Goal: Book appointment/travel/reservation

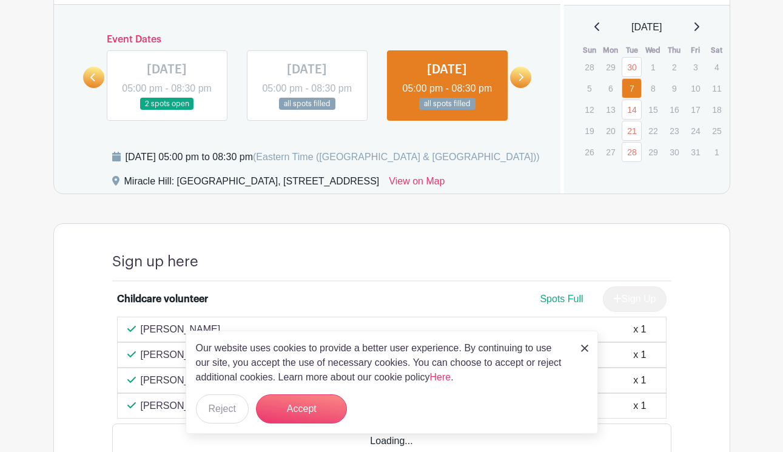
scroll to position [678, 0]
click at [521, 81] on icon at bounding box center [520, 76] width 5 height 9
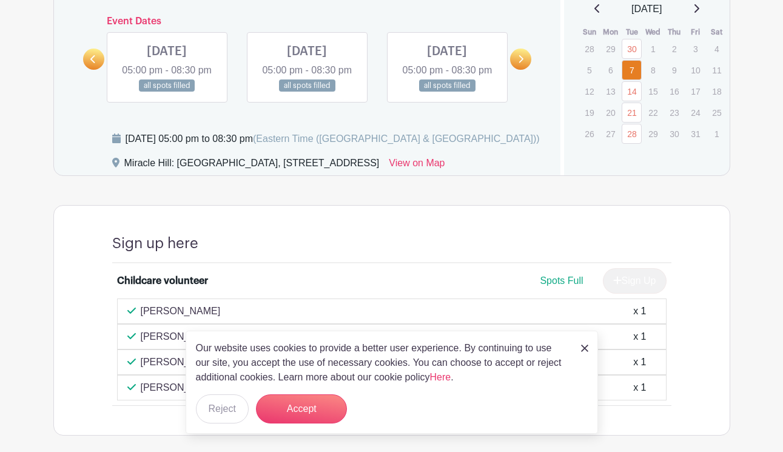
scroll to position [700, 0]
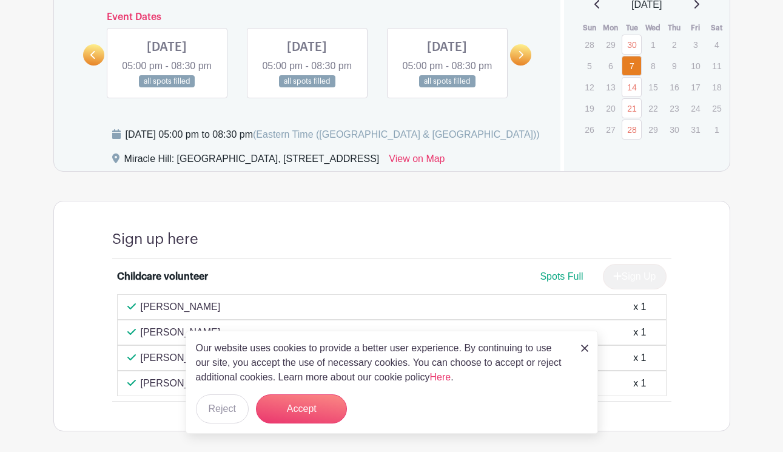
click at [307, 88] on link at bounding box center [307, 88] width 0 height 0
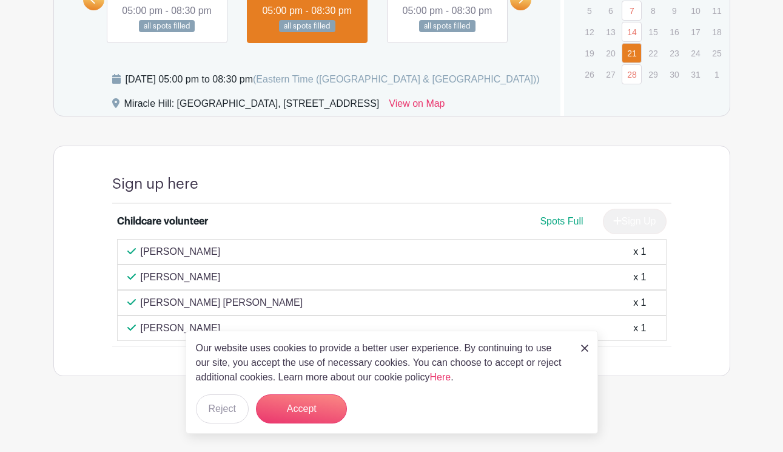
scroll to position [773, 0]
click at [581, 348] on img at bounding box center [584, 348] width 7 height 7
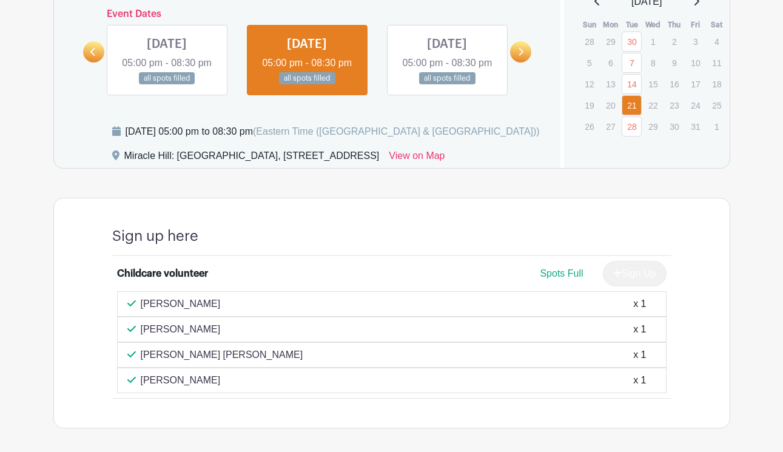
scroll to position [702, 0]
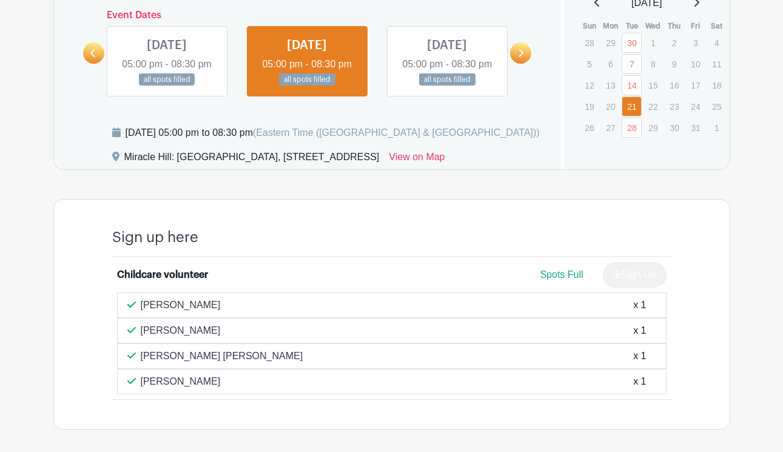
click at [167, 86] on link at bounding box center [167, 86] width 0 height 0
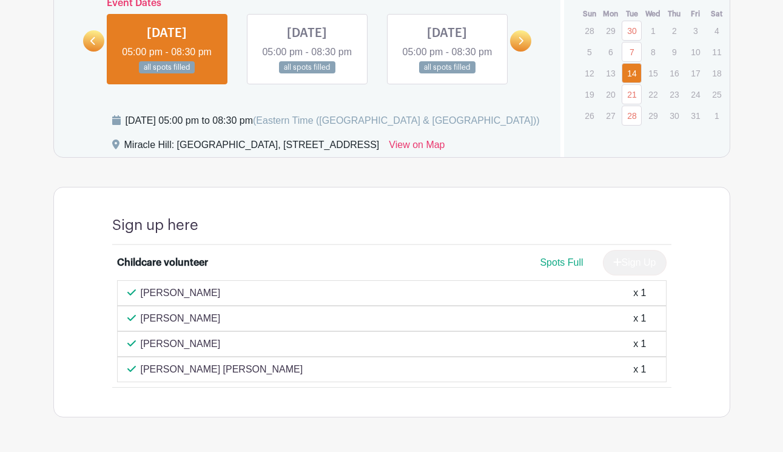
scroll to position [625, 0]
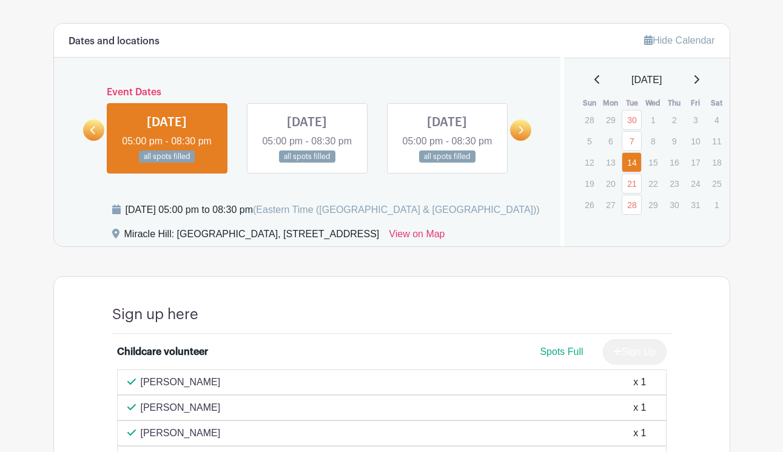
click at [447, 163] on link at bounding box center [447, 163] width 0 height 0
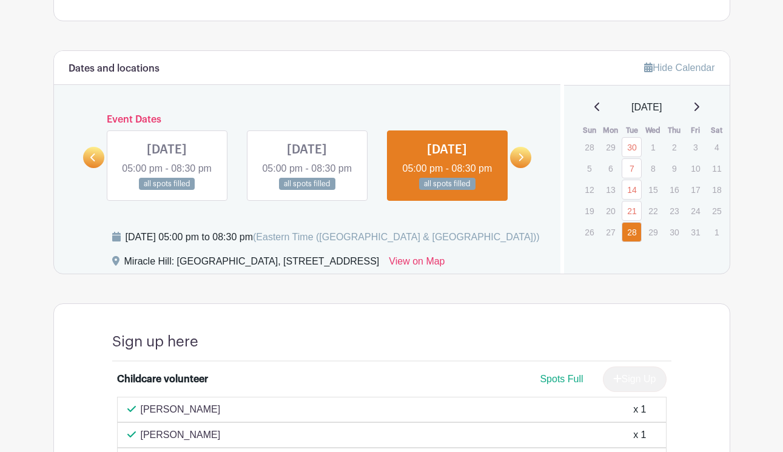
scroll to position [588, 0]
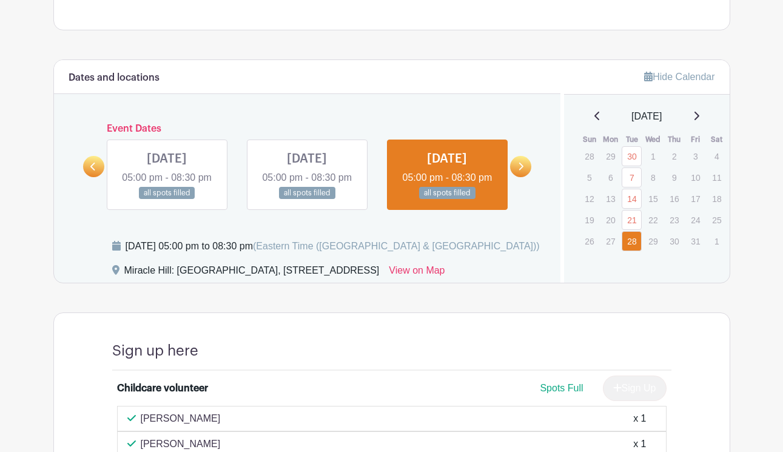
click at [307, 200] on link at bounding box center [307, 200] width 0 height 0
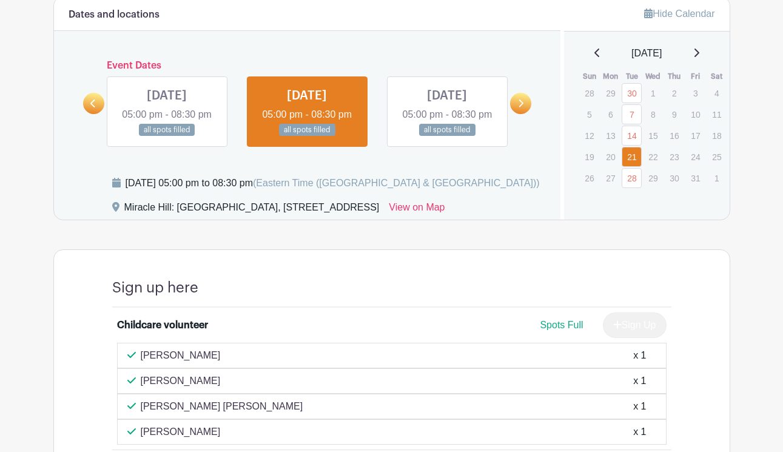
scroll to position [647, 0]
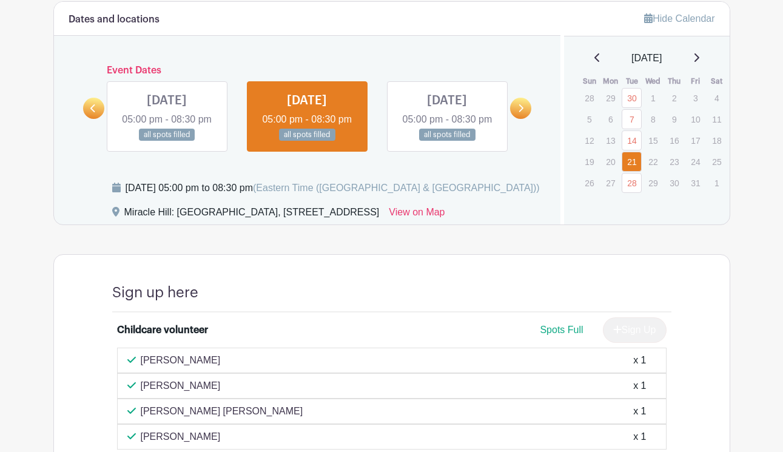
click at [167, 141] on link at bounding box center [167, 141] width 0 height 0
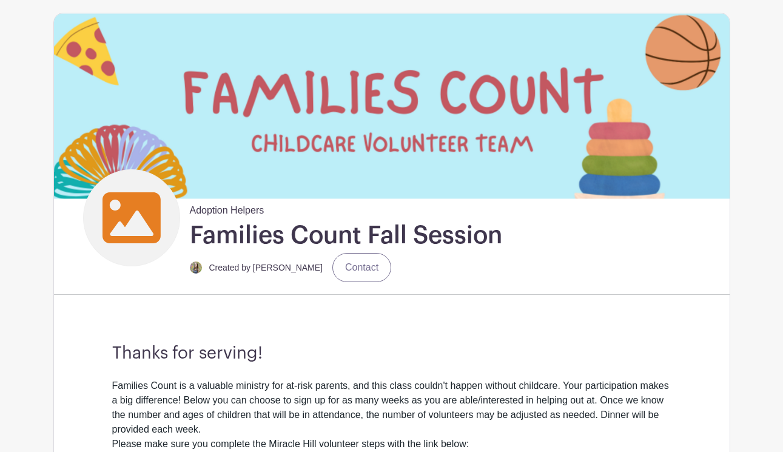
scroll to position [55, 0]
